Goal: Navigation & Orientation: Find specific page/section

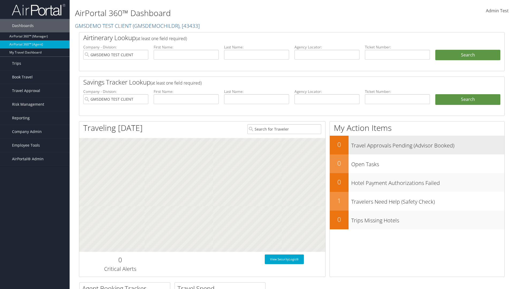
click at [417, 145] on h3 "Travel Approvals Pending (Advisor Booked)" at bounding box center [427, 144] width 153 height 10
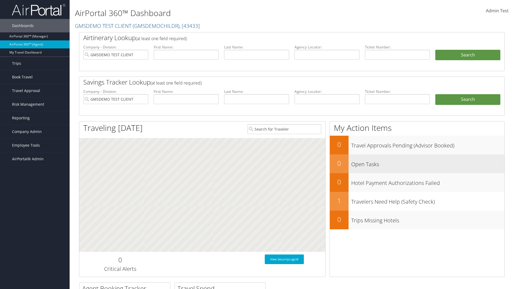
click at [417, 164] on h3 "Open Tasks" at bounding box center [427, 163] width 153 height 10
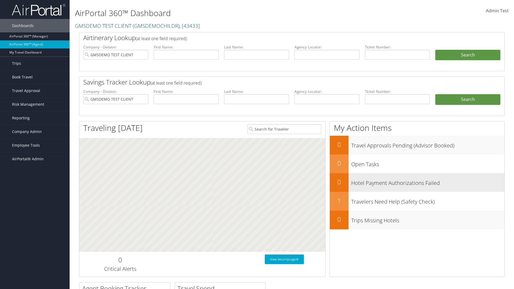
click at [417, 182] on h3 "Hotel Payment Authorizations Failed" at bounding box center [427, 182] width 153 height 10
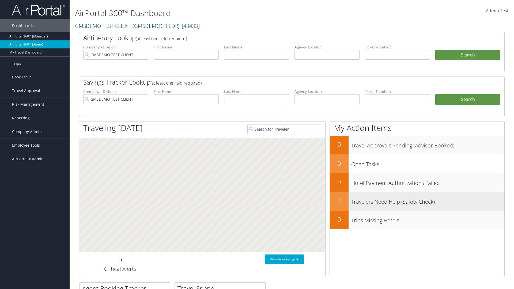
click at [417, 201] on h3 "Travelers Need Help (Safety Check)" at bounding box center [427, 201] width 153 height 10
